Goal: Answer question/provide support

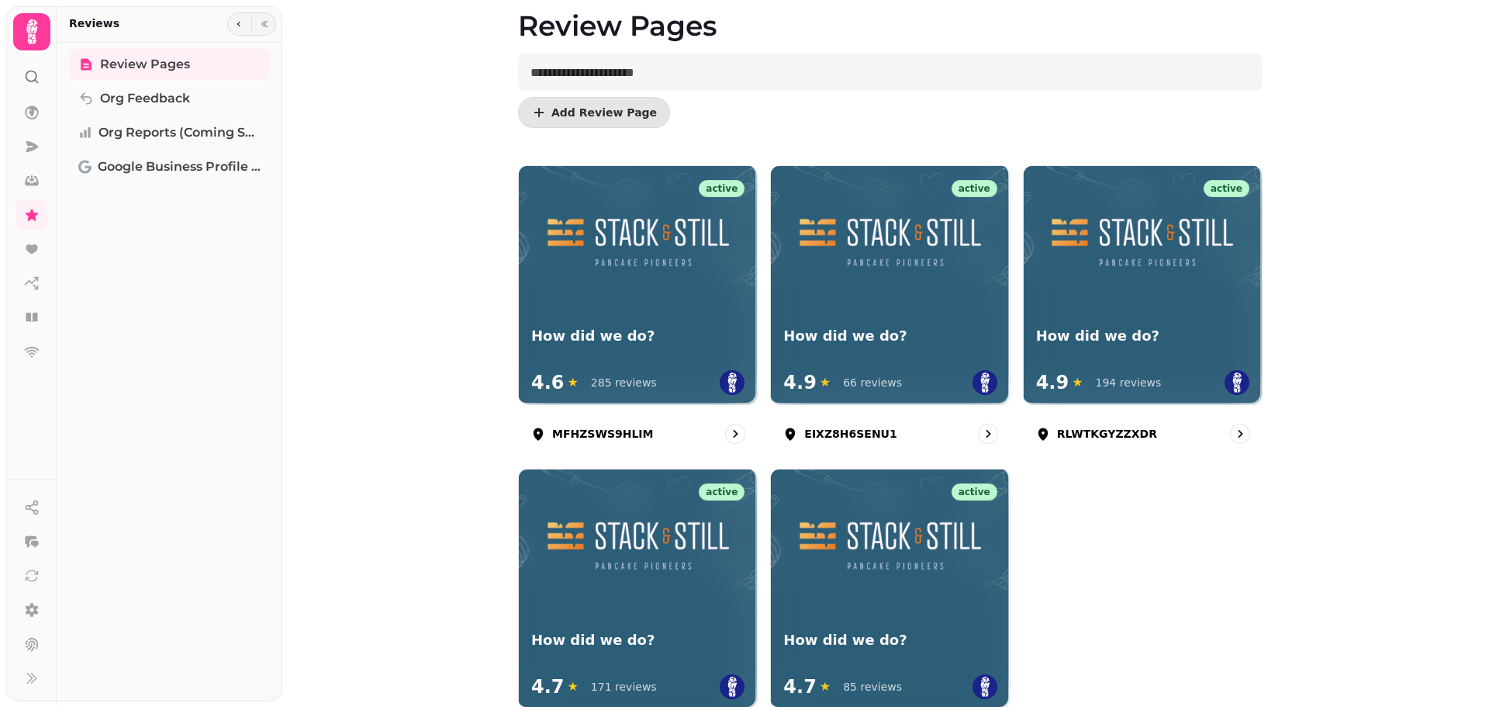
scroll to position [155, 0]
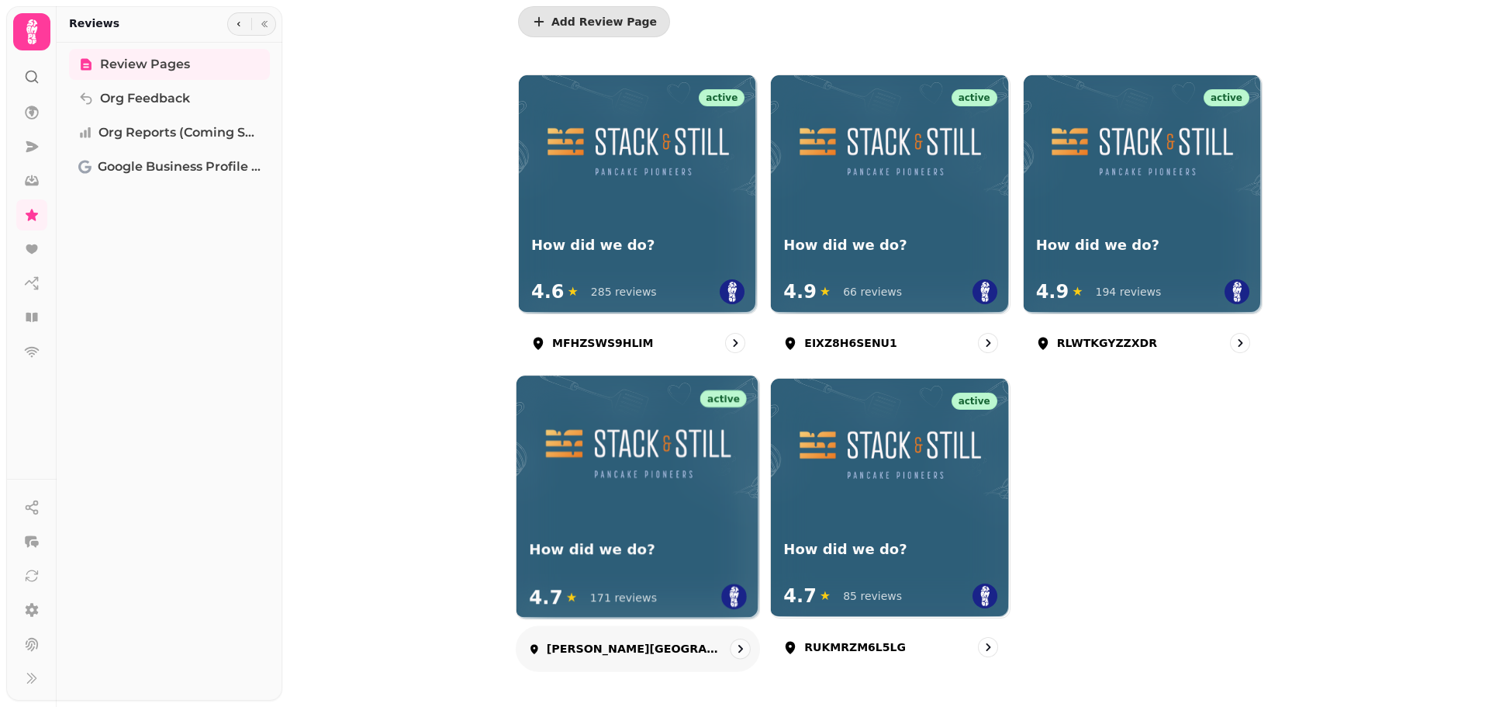
click at [693, 542] on h3 "How did we do?" at bounding box center [638, 549] width 218 height 19
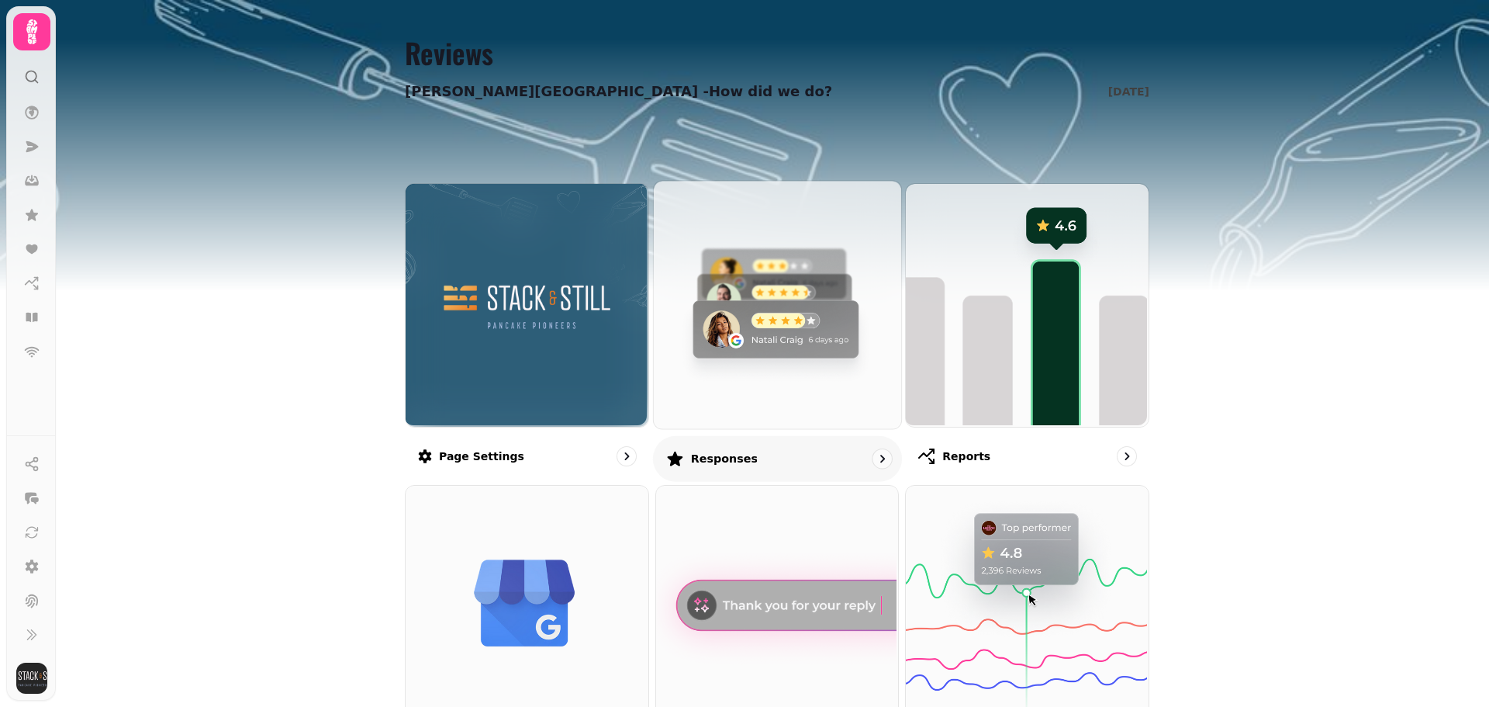
click at [830, 271] on img at bounding box center [775, 302] width 247 height 247
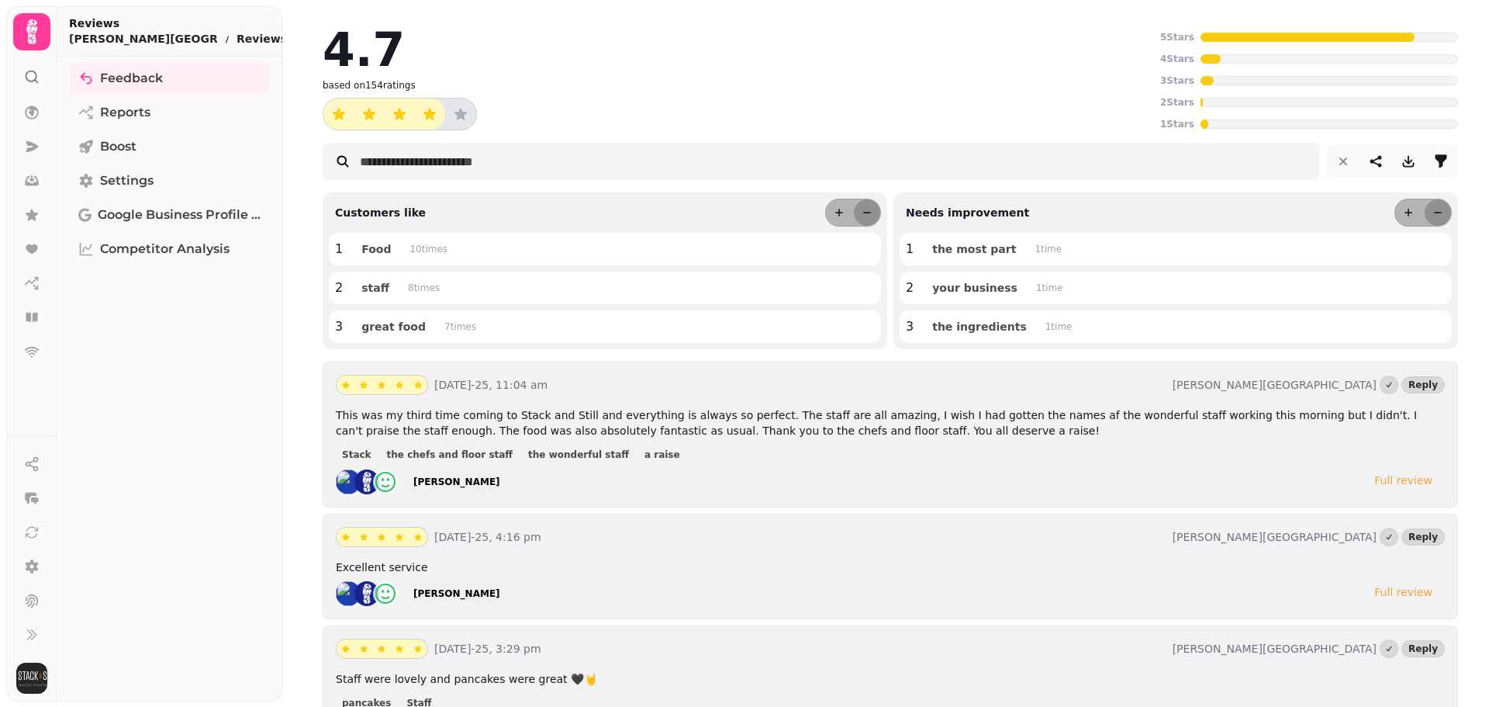
scroll to position [78, 0]
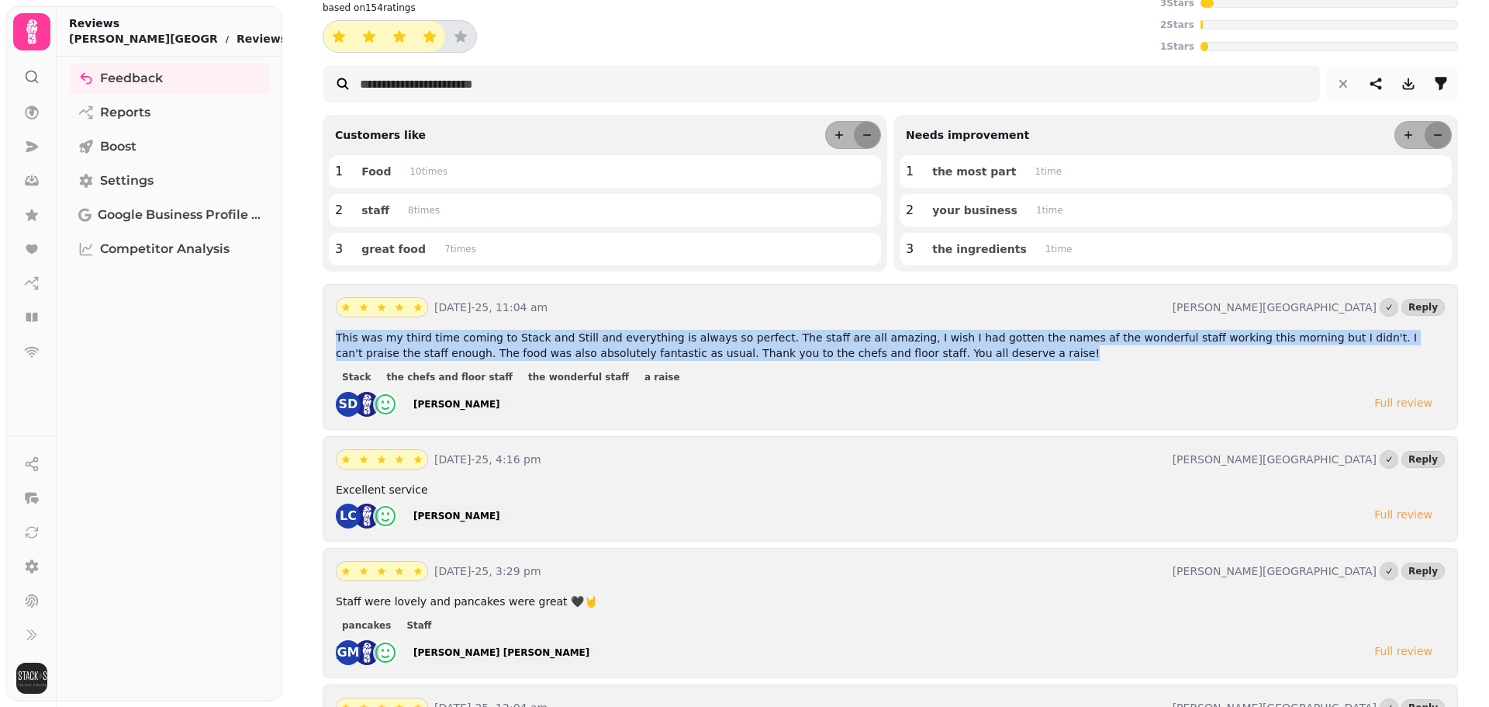
drag, startPoint x: 877, startPoint y: 354, endPoint x: 326, endPoint y: 326, distance: 552.3
click at [326, 326] on div "[DATE]-25, 11:04 am [PERSON_NAME] St Reply This was my third time coming to Sta…" at bounding box center [891, 357] width 1136 height 146
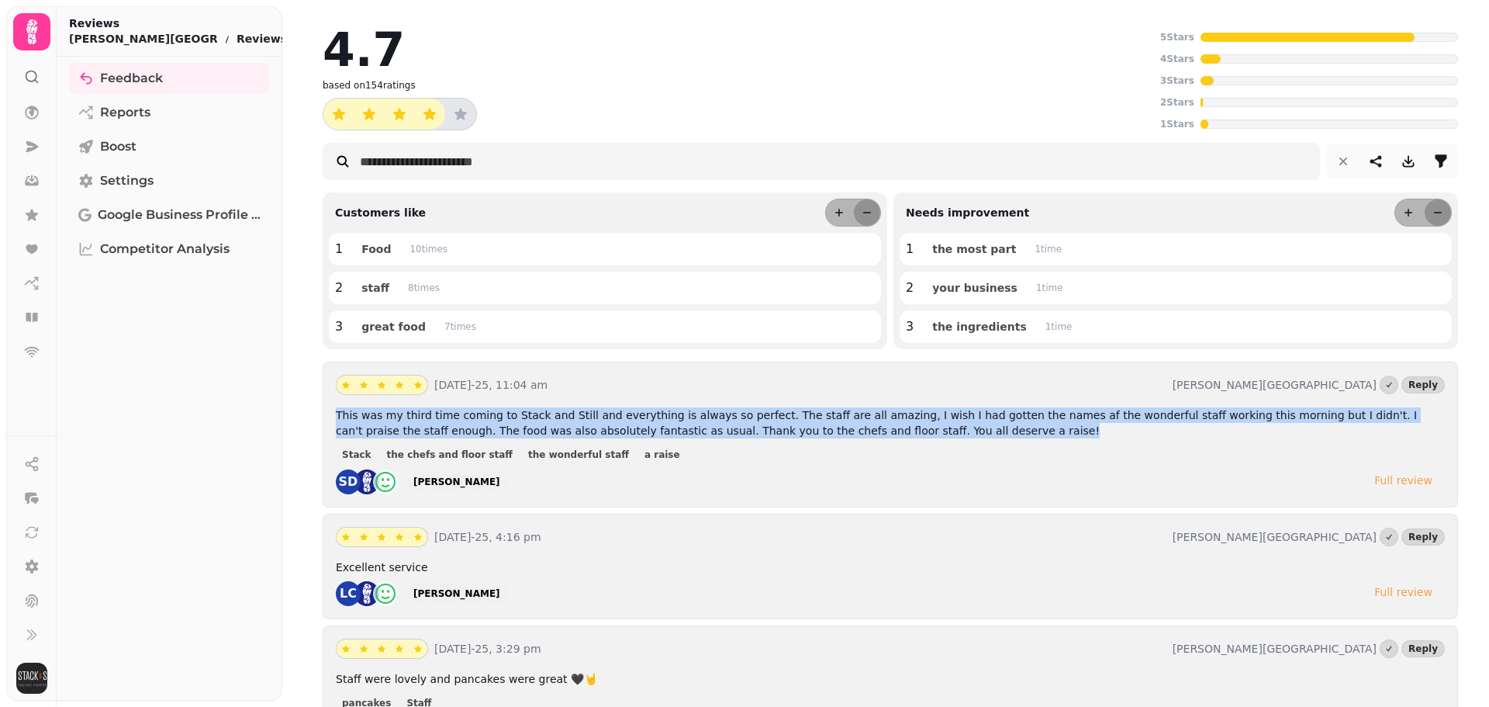
click at [1150, 475] on div "SD [PERSON_NAME] Full review" at bounding box center [890, 481] width 1109 height 25
